Goal: Obtain resource: Download file/media

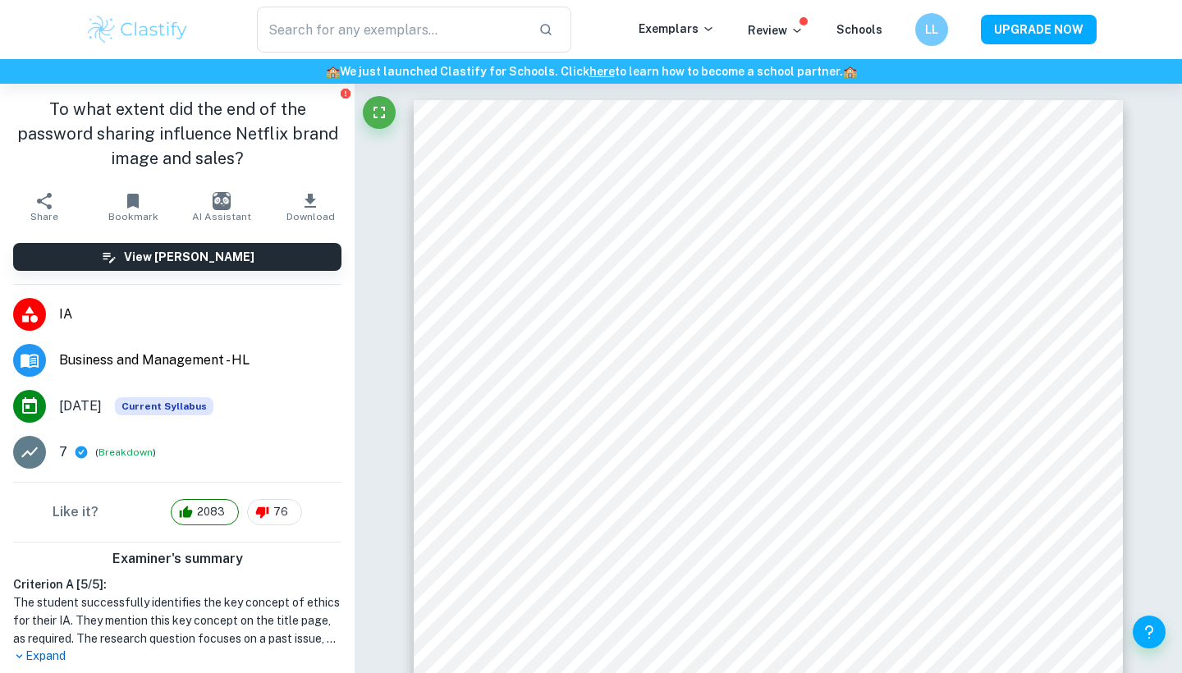
click at [309, 207] on icon "button" at bounding box center [310, 201] width 11 height 14
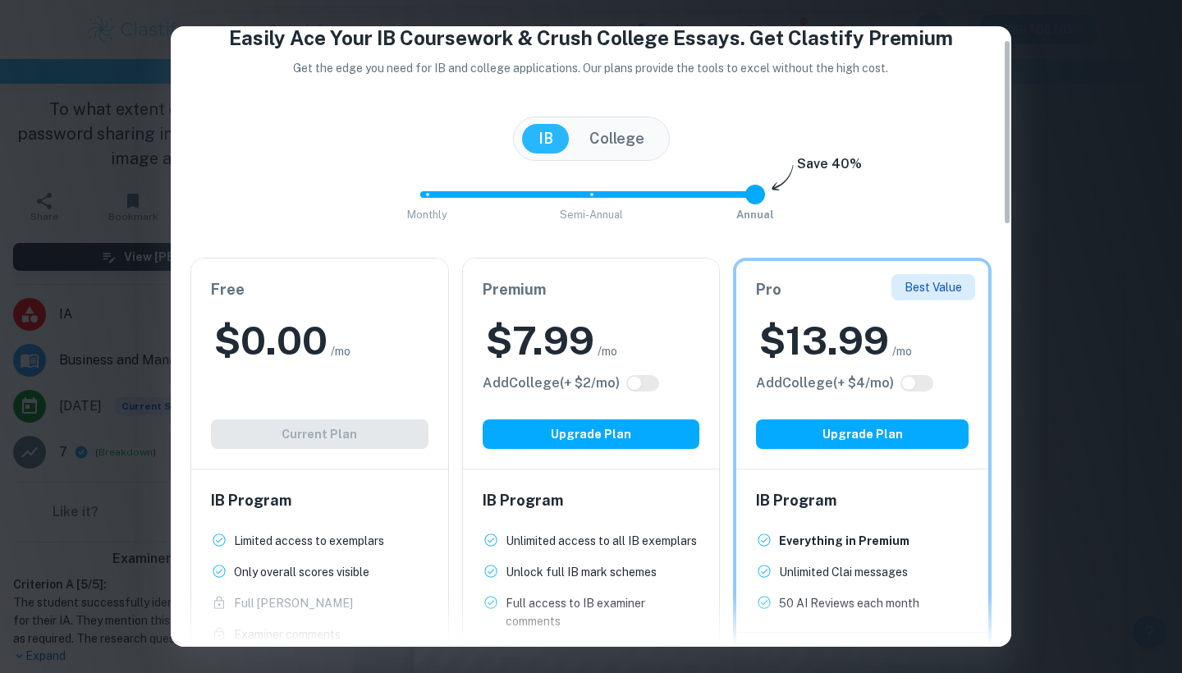
scroll to position [45, 0]
click at [392, 342] on div "$ 0.00 /mo" at bounding box center [320, 340] width 218 height 53
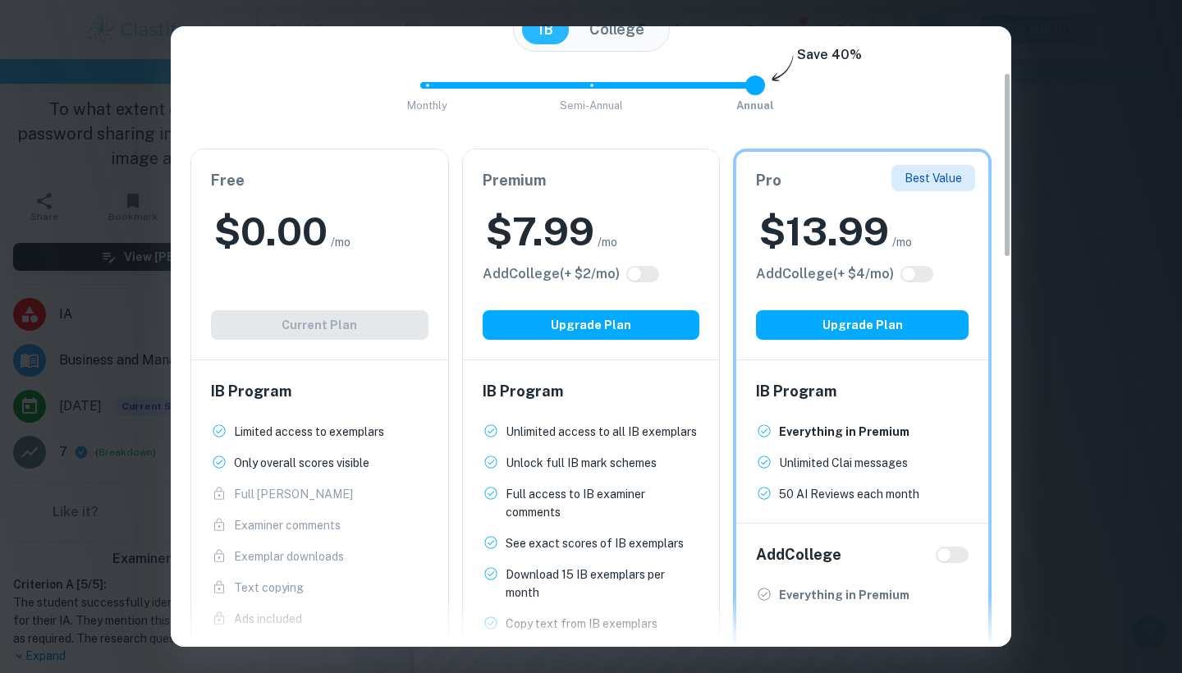
scroll to position [129, 0]
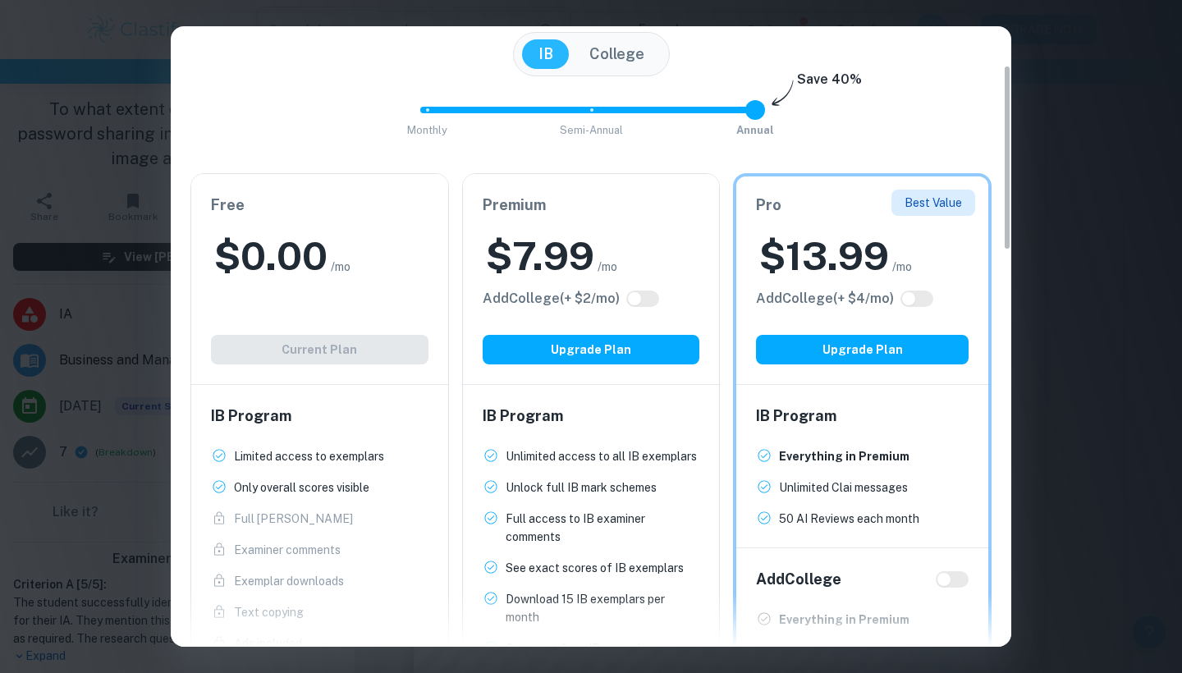
click at [333, 203] on h6 "Free" at bounding box center [320, 205] width 218 height 23
click at [324, 102] on div "Monthly Semi-Annual Annual Save 40%" at bounding box center [590, 118] width 801 height 44
click at [630, 45] on button "College" at bounding box center [617, 54] width 88 height 30
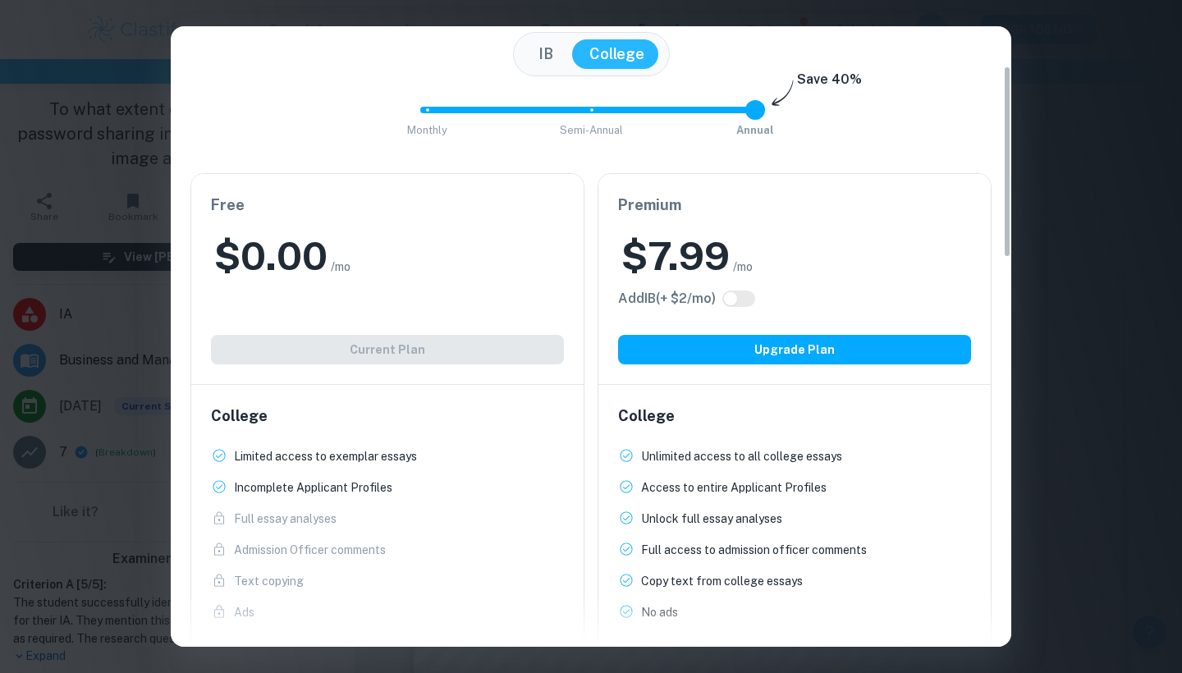
click at [557, 53] on button "IB" at bounding box center [546, 54] width 48 height 30
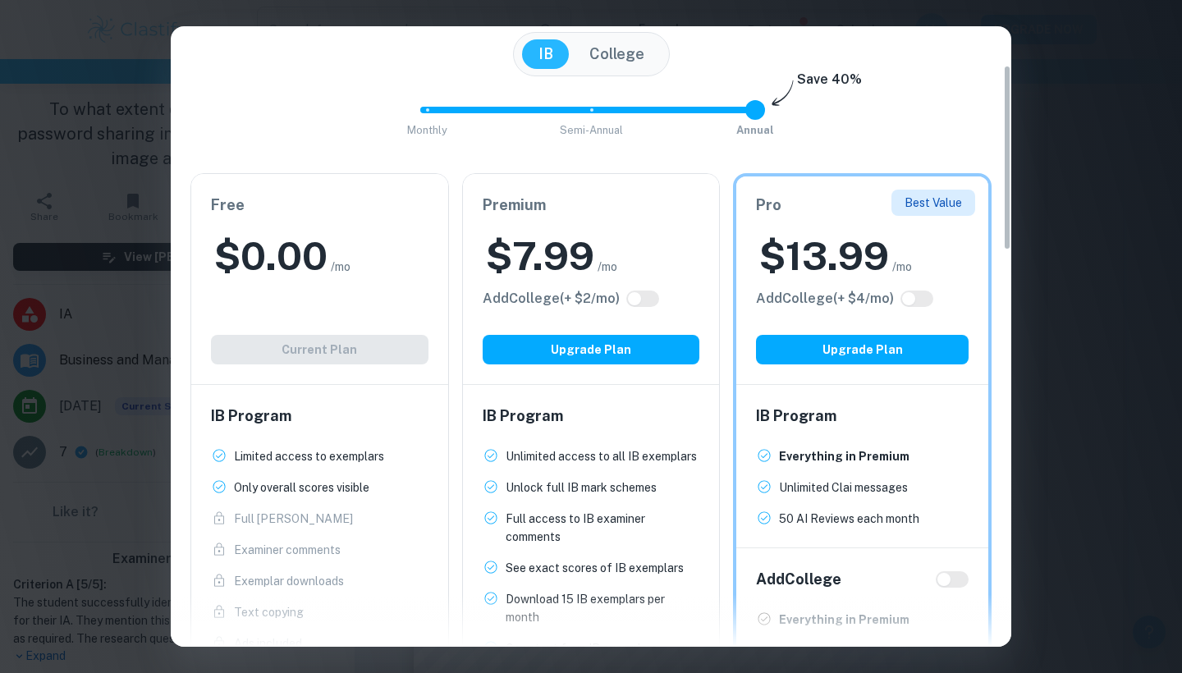
click at [394, 213] on h6 "Free" at bounding box center [320, 205] width 218 height 23
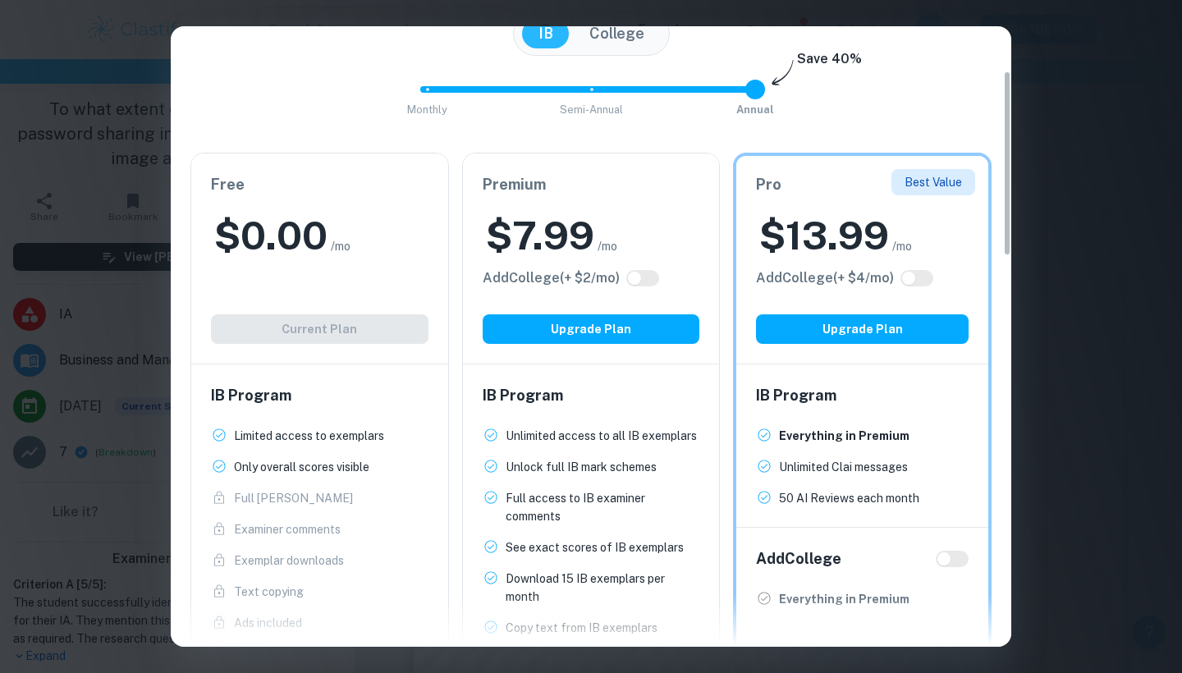
click at [336, 345] on div "Free $ 0.00 /mo Add College (+ $ 2 /mo) Current Plan" at bounding box center [319, 258] width 257 height 210
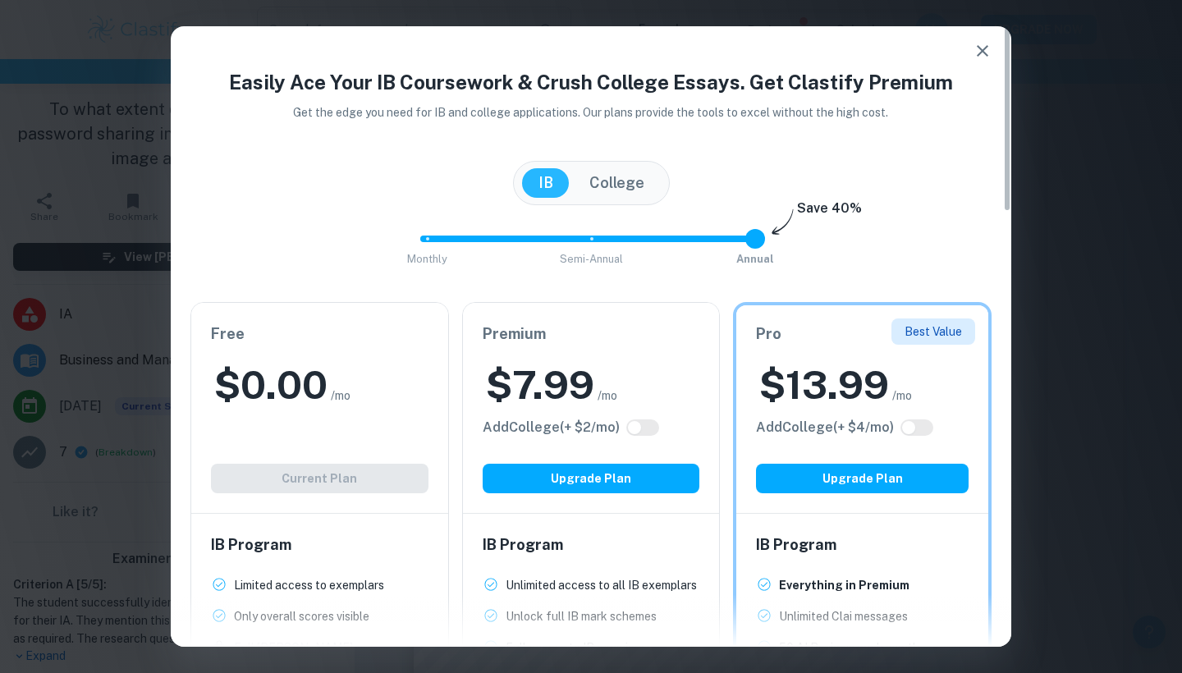
scroll to position [0, 0]
click at [980, 48] on icon "button" at bounding box center [982, 50] width 11 height 11
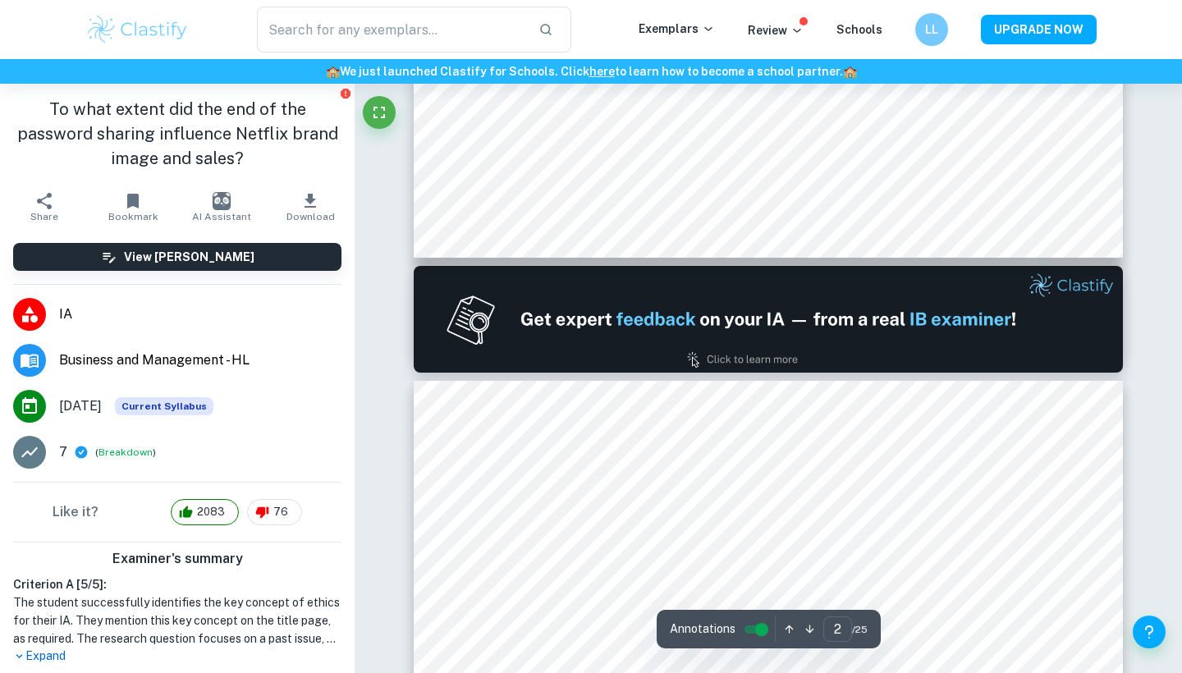
scroll to position [943, 0]
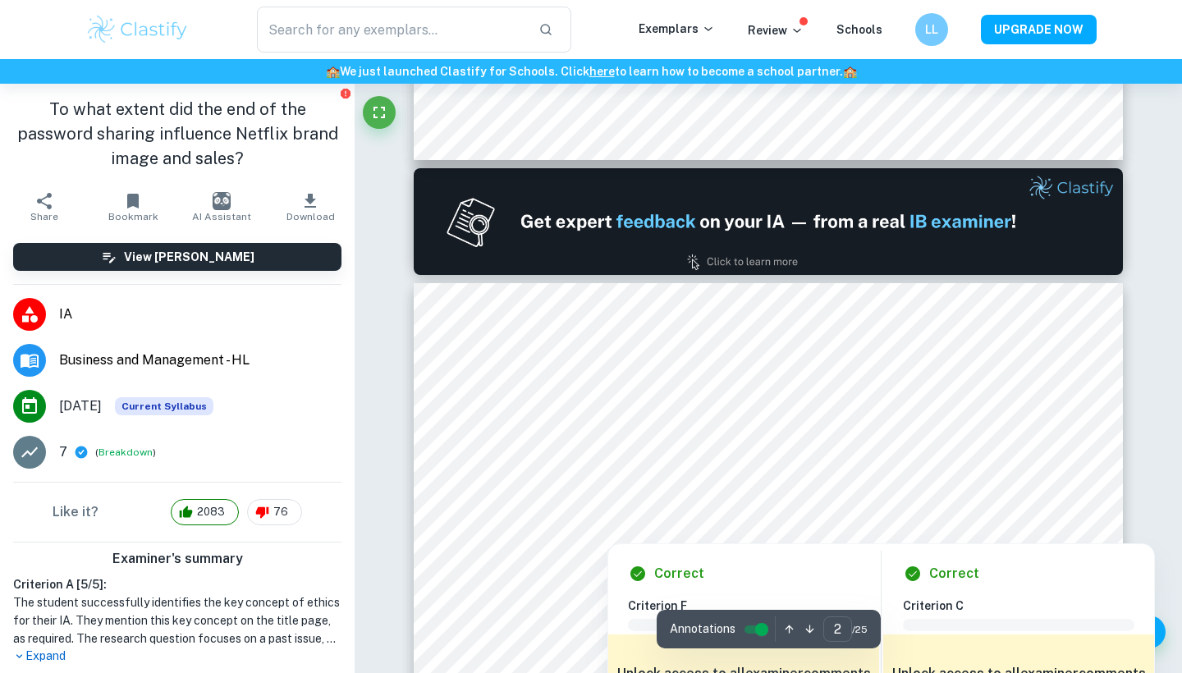
drag, startPoint x: 803, startPoint y: 471, endPoint x: 744, endPoint y: 452, distance: 62.0
click at [744, 452] on div at bounding box center [769, 459] width 538 height 34
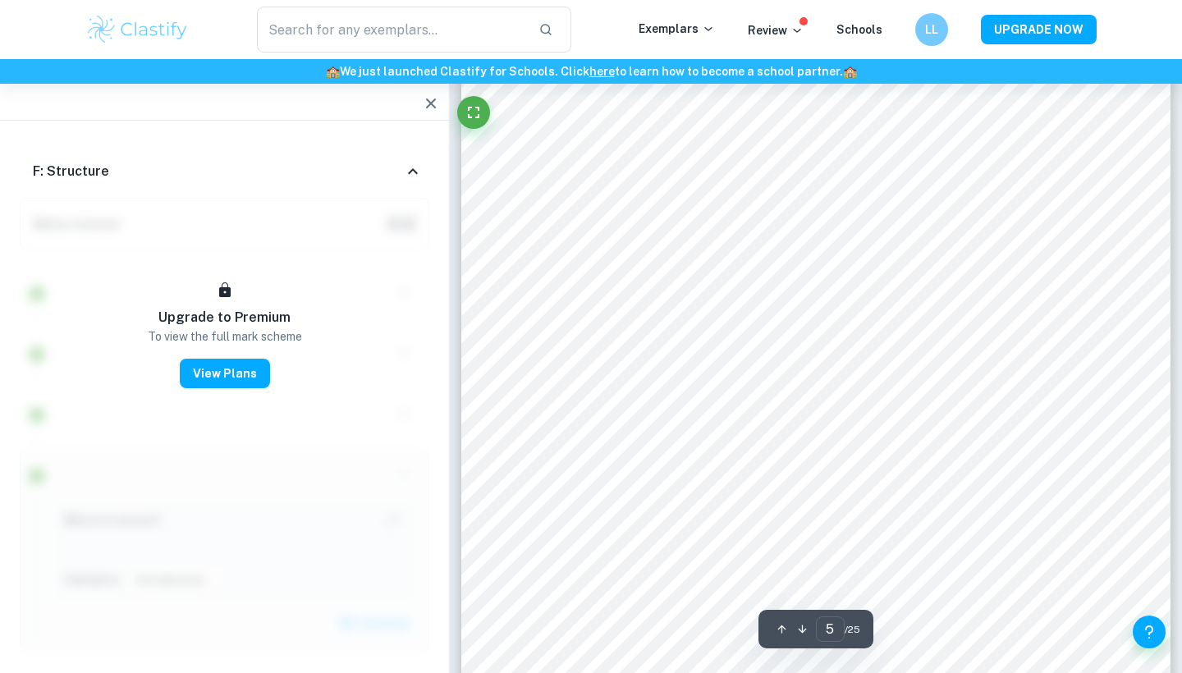
scroll to position [4693, 1]
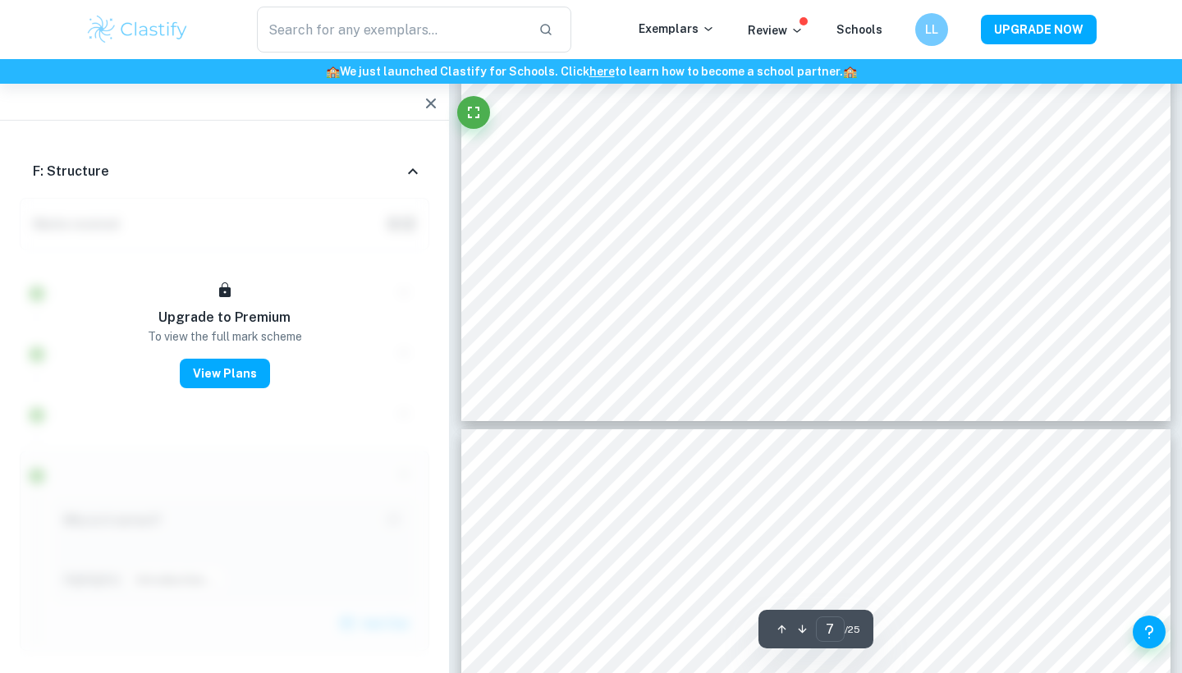
type input "8"
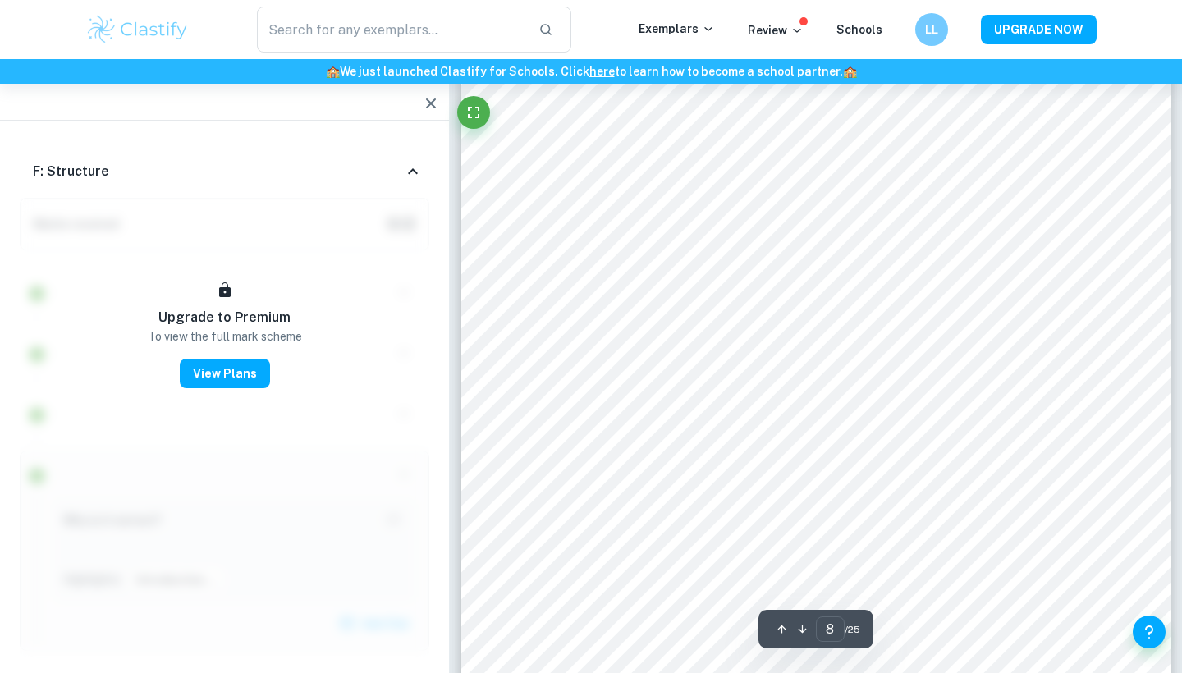
click at [432, 109] on icon "button" at bounding box center [431, 104] width 20 height 20
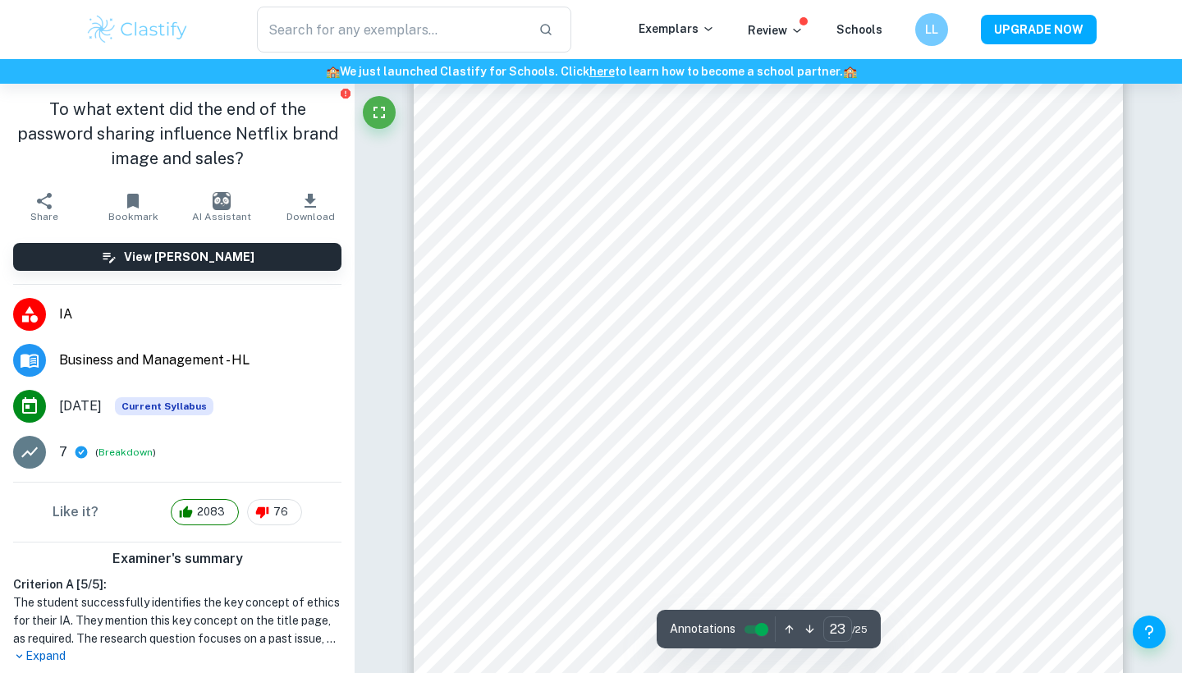
scroll to position [22997, 0]
type input "19"
click at [79, 309] on span "IA" at bounding box center [200, 315] width 282 height 20
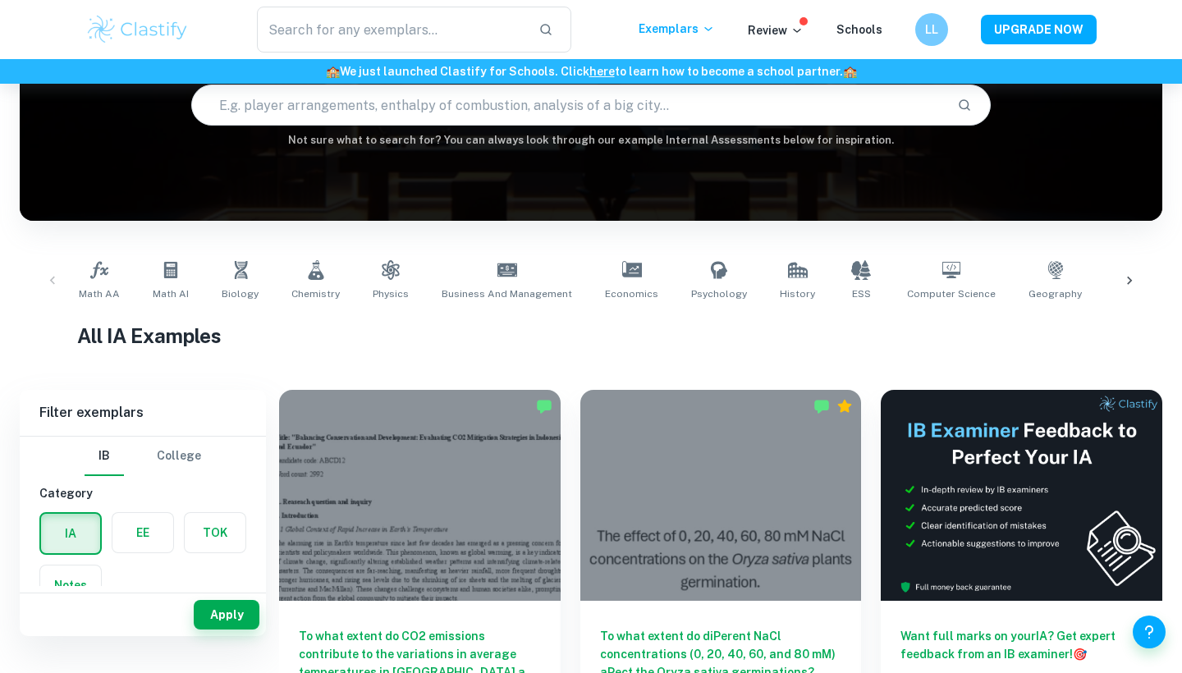
scroll to position [71, 0]
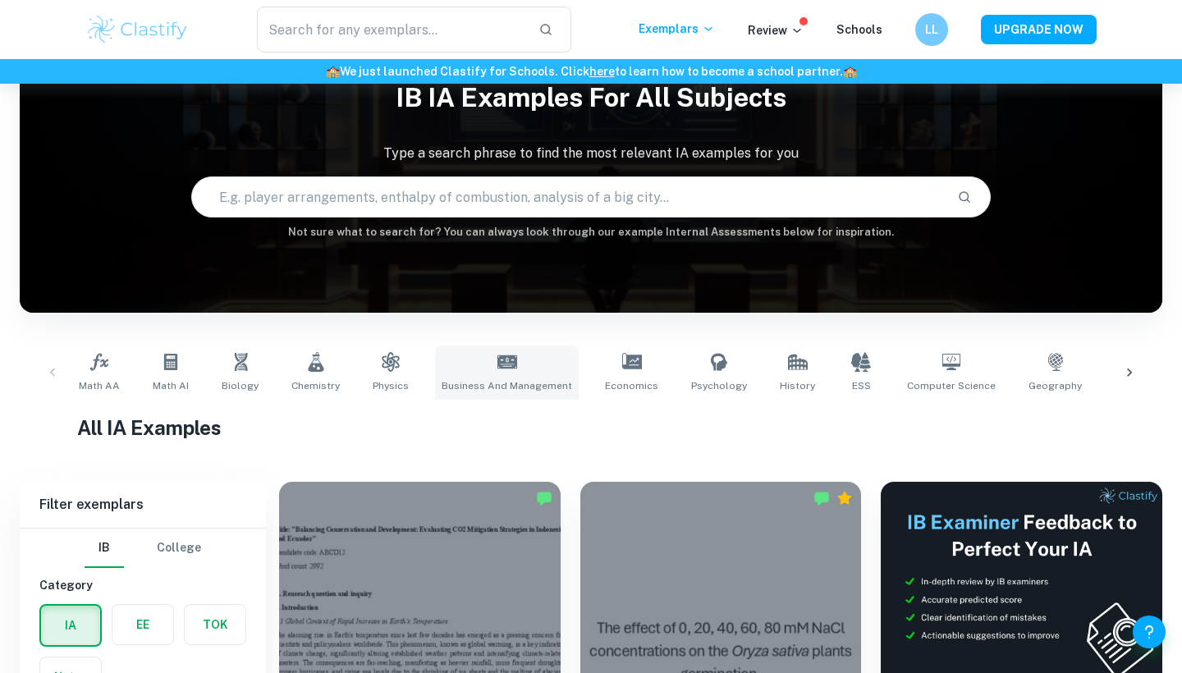
click at [475, 362] on link "Business and Management" at bounding box center [507, 373] width 144 height 54
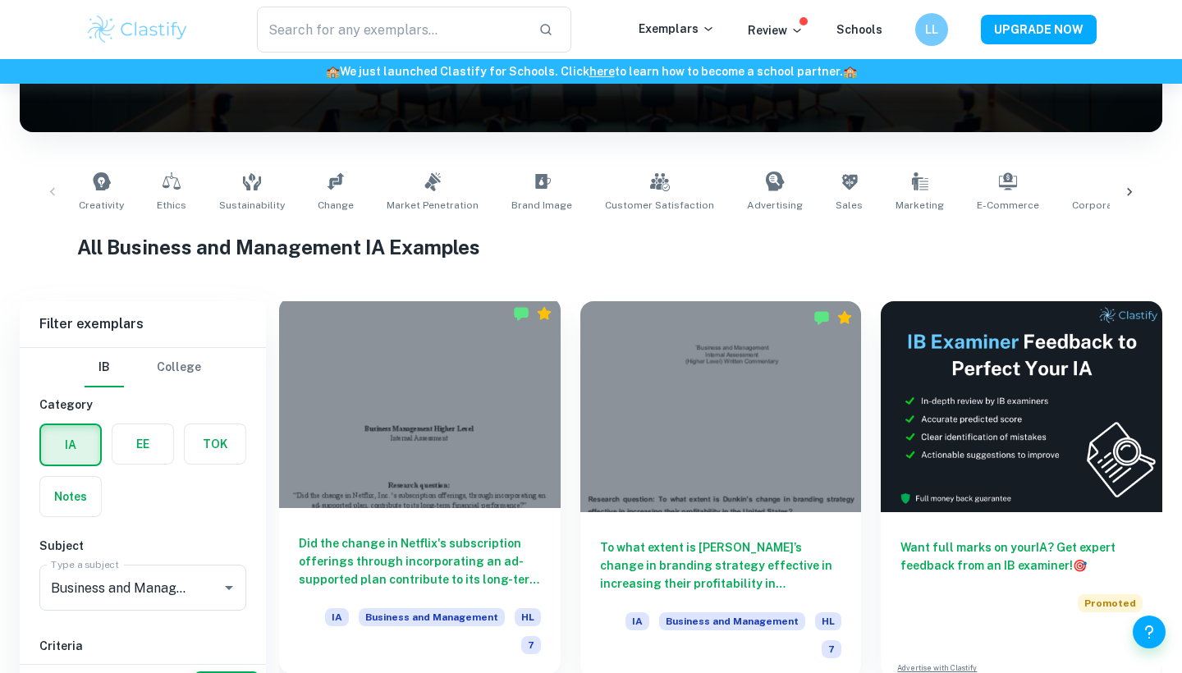
scroll to position [318, 0]
